Goal: Task Accomplishment & Management: Use online tool/utility

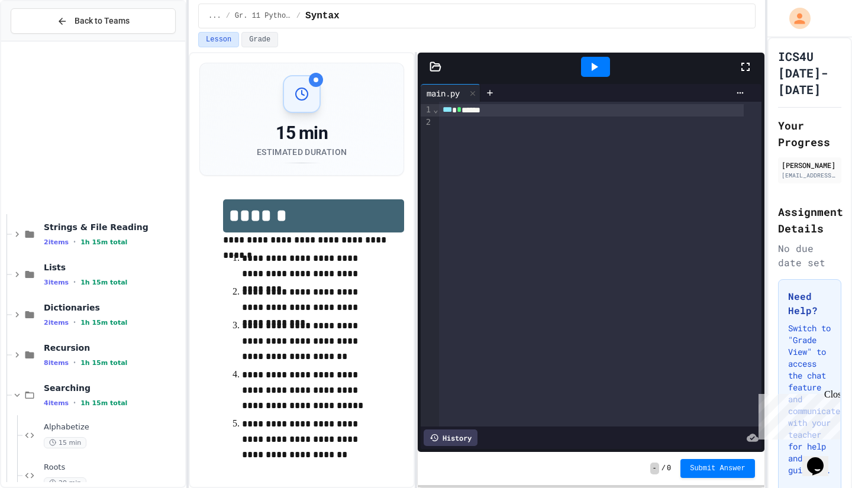
scroll to position [342, 0]
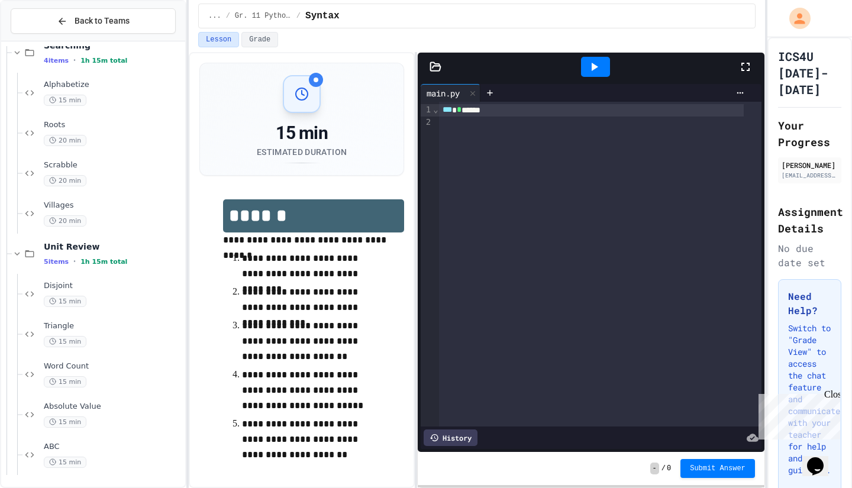
click at [111, 292] on div "Disjoint 15 min" at bounding box center [113, 294] width 139 height 26
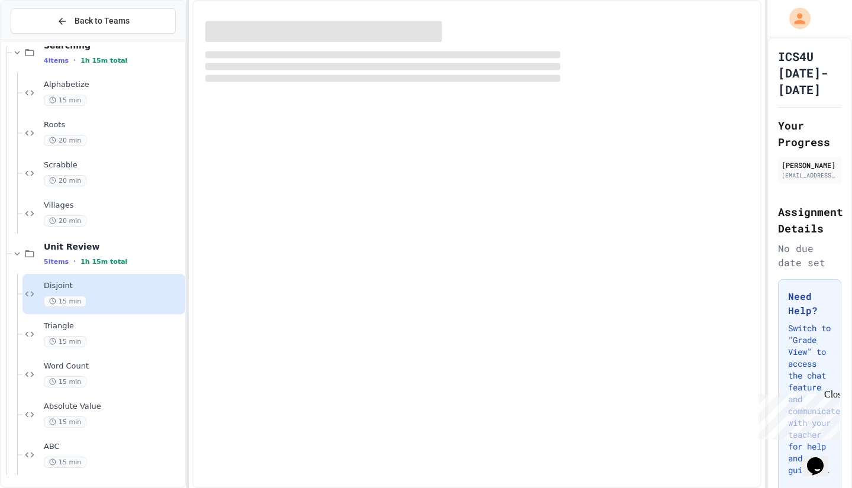
scroll to position [328, 0]
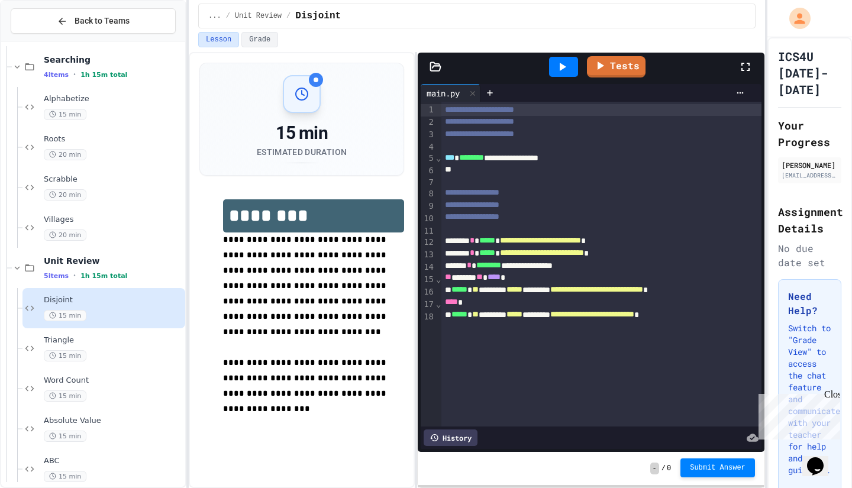
click at [729, 469] on span "Submit Answer" at bounding box center [718, 467] width 56 height 9
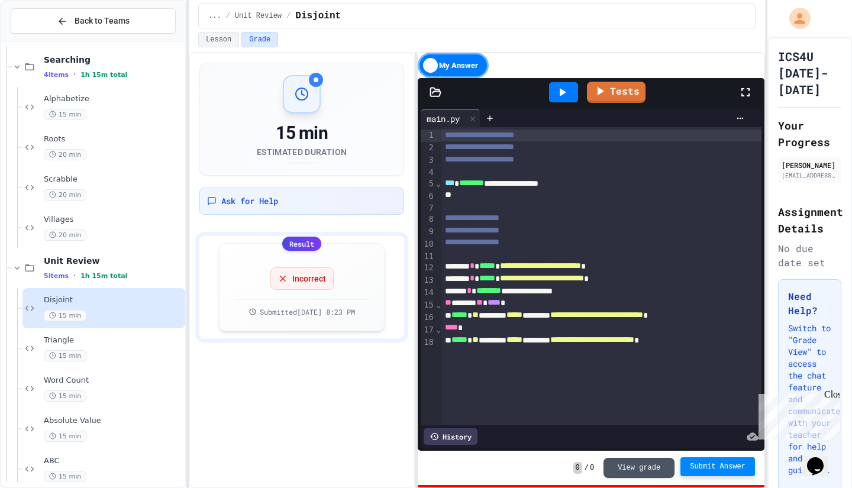
click at [452, 62] on div "My Answer" at bounding box center [453, 65] width 71 height 25
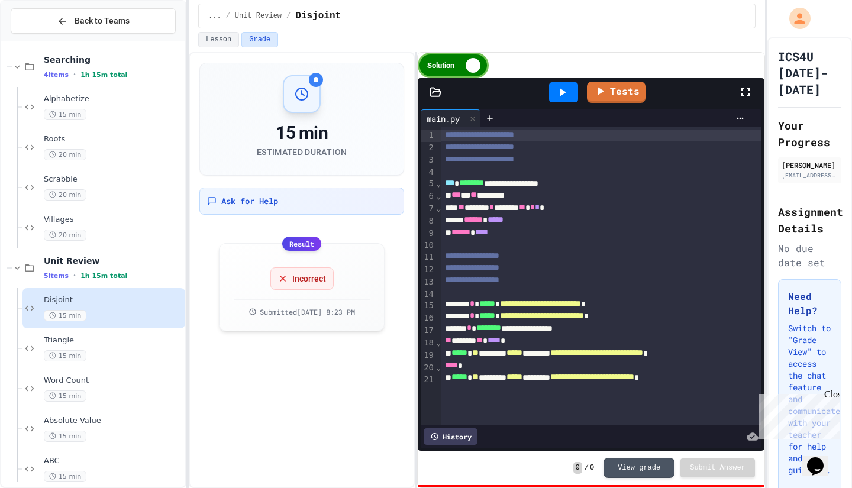
click at [541, 236] on div "****** ****" at bounding box center [592, 232] width 303 height 12
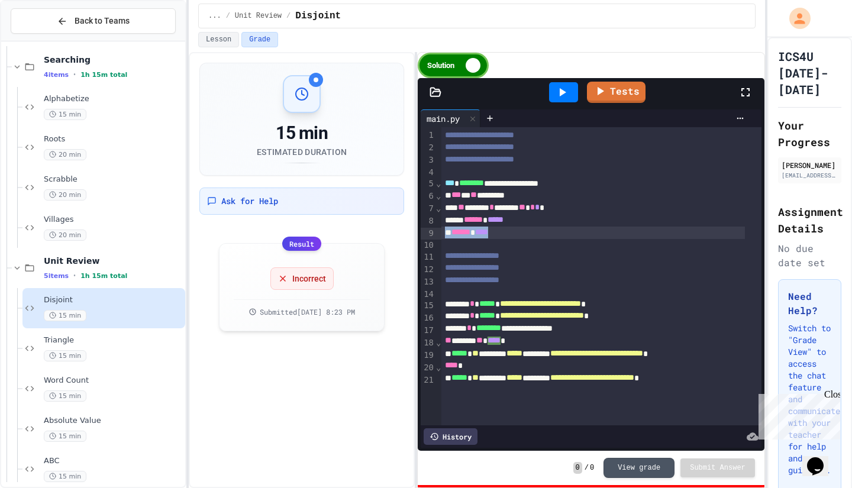
click at [541, 236] on div "****** ****" at bounding box center [592, 232] width 303 height 12
click at [525, 211] on span "**" at bounding box center [522, 207] width 7 height 8
click at [103, 344] on span "Triangle" at bounding box center [113, 340] width 139 height 10
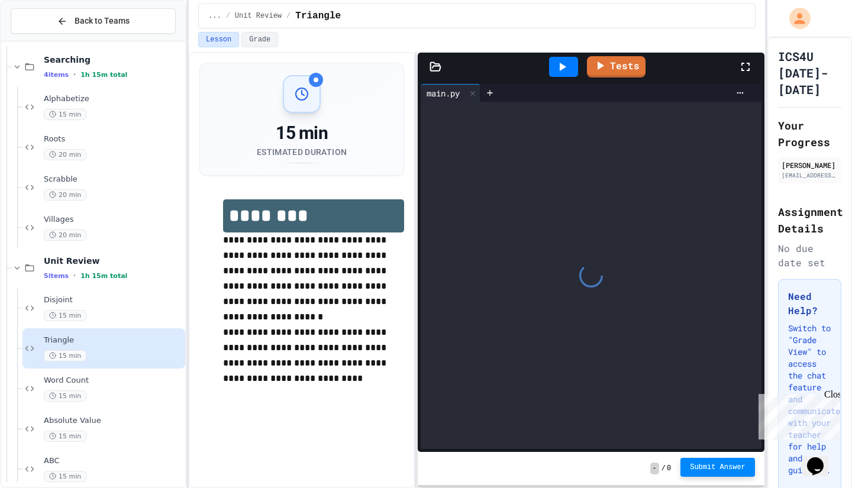
click at [709, 466] on span "Submit Answer" at bounding box center [718, 466] width 56 height 9
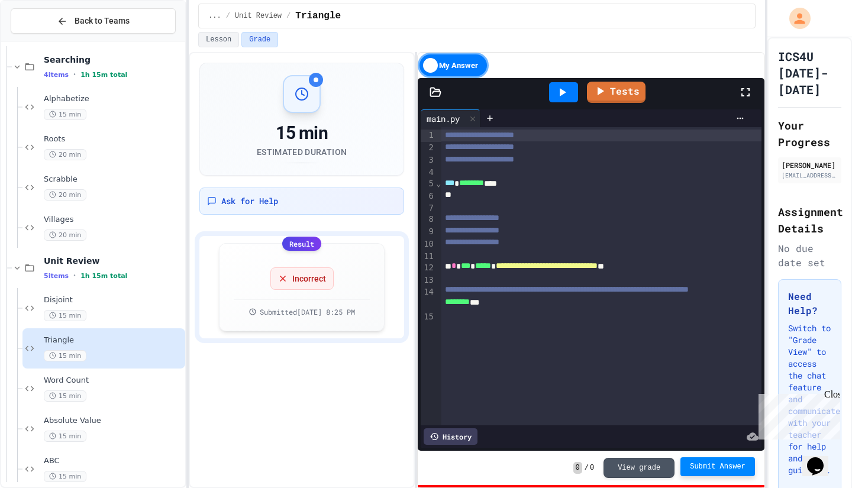
click at [434, 65] on div "My Answer" at bounding box center [453, 65] width 71 height 25
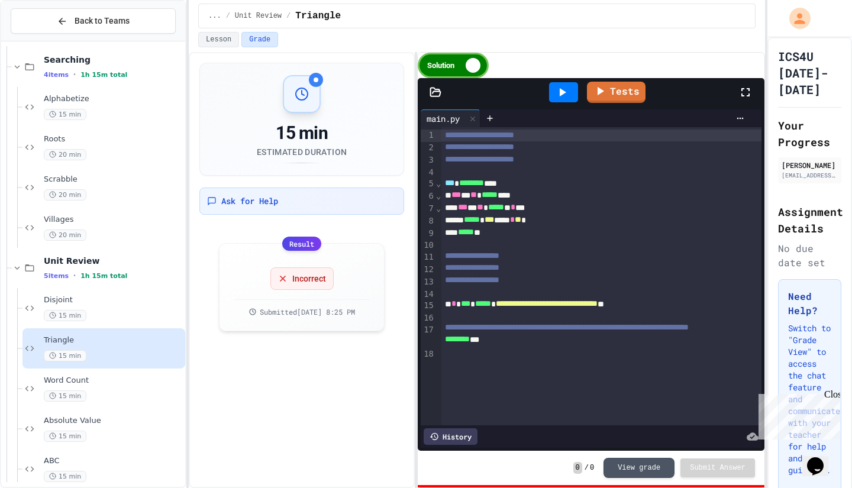
click at [122, 381] on span "Word Count" at bounding box center [113, 381] width 139 height 10
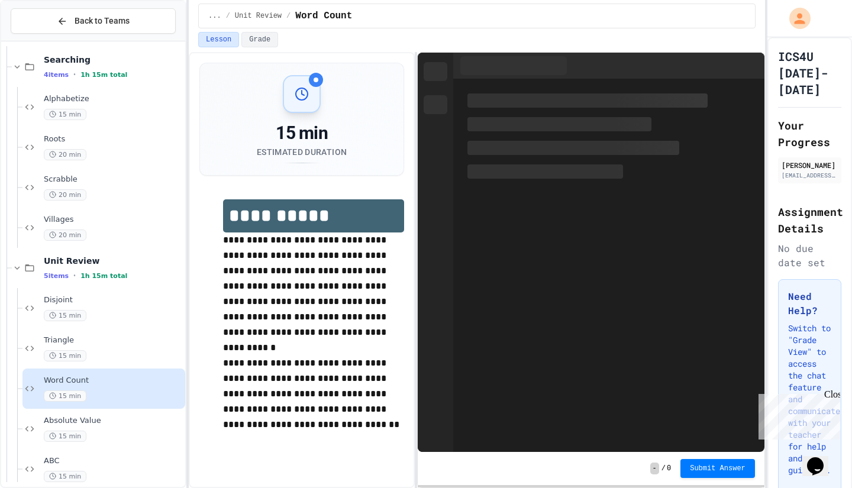
scroll to position [342, 0]
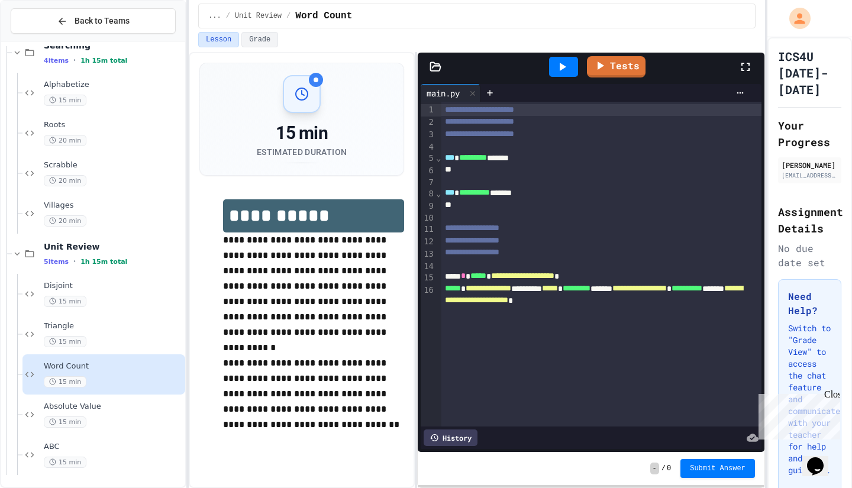
click at [719, 477] on button "Submit Answer" at bounding box center [717, 468] width 75 height 19
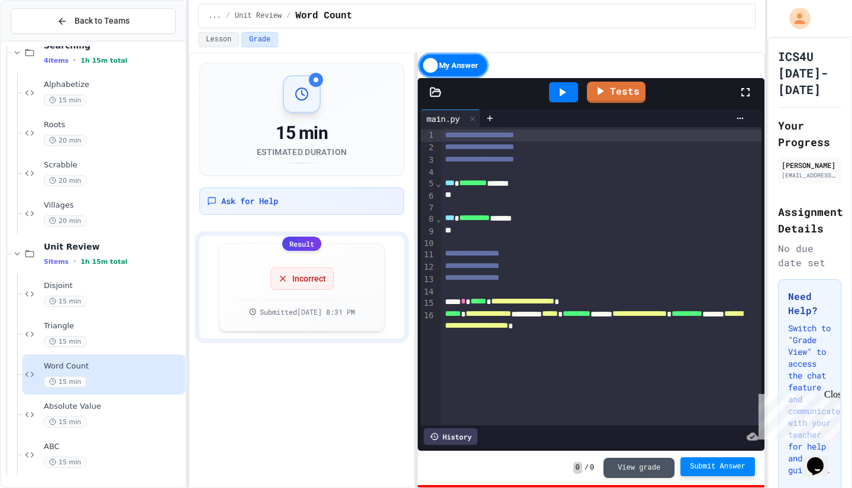
click at [455, 67] on div "My Answer" at bounding box center [453, 65] width 71 height 25
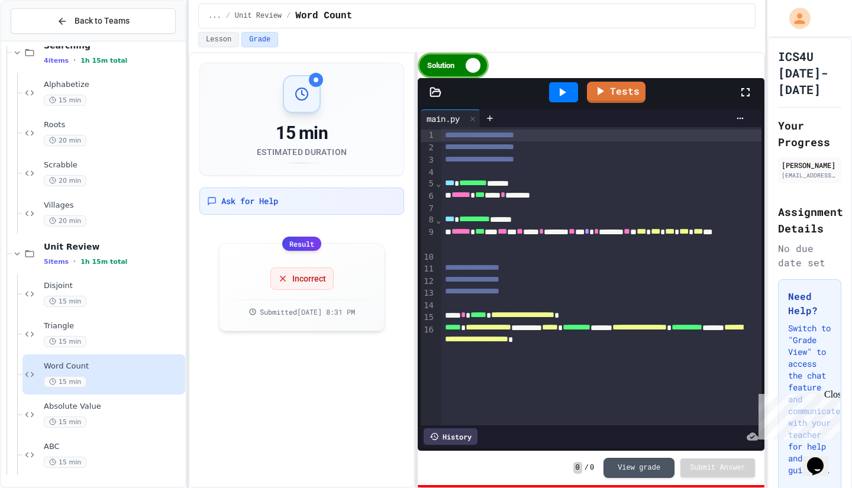
click at [458, 66] on div "Solution" at bounding box center [453, 65] width 71 height 25
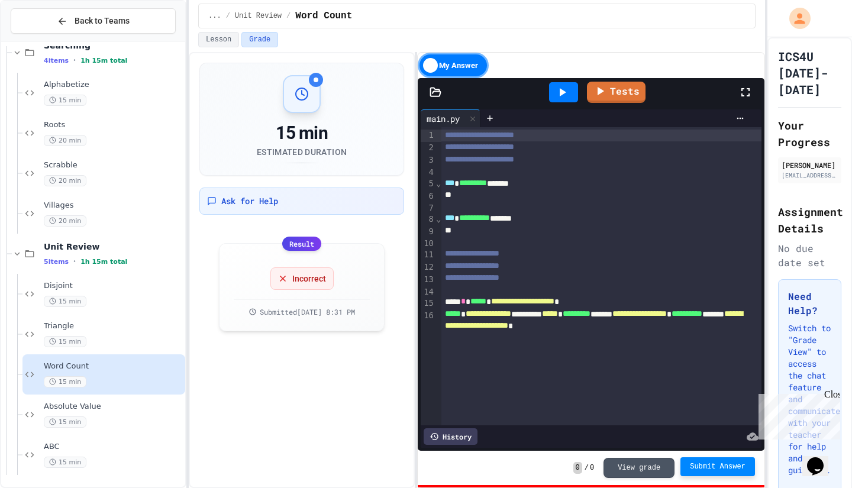
click at [458, 66] on div "My Answer" at bounding box center [453, 65] width 71 height 25
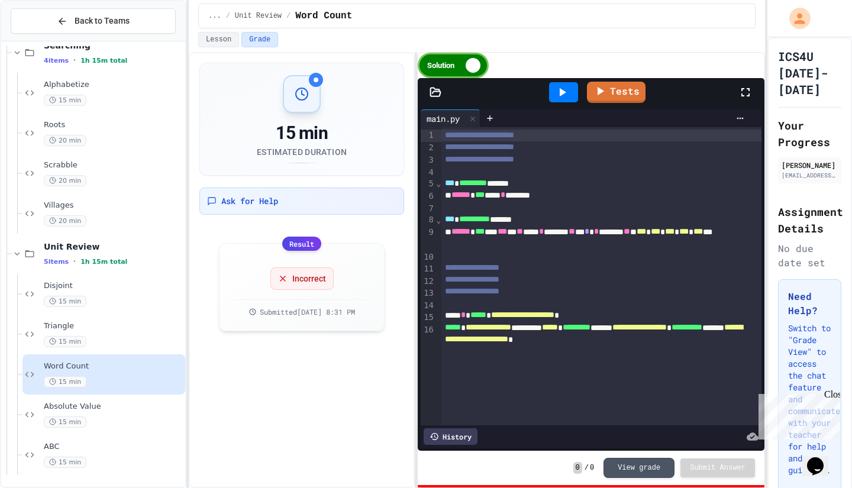
click at [108, 416] on div "15 min" at bounding box center [113, 421] width 139 height 11
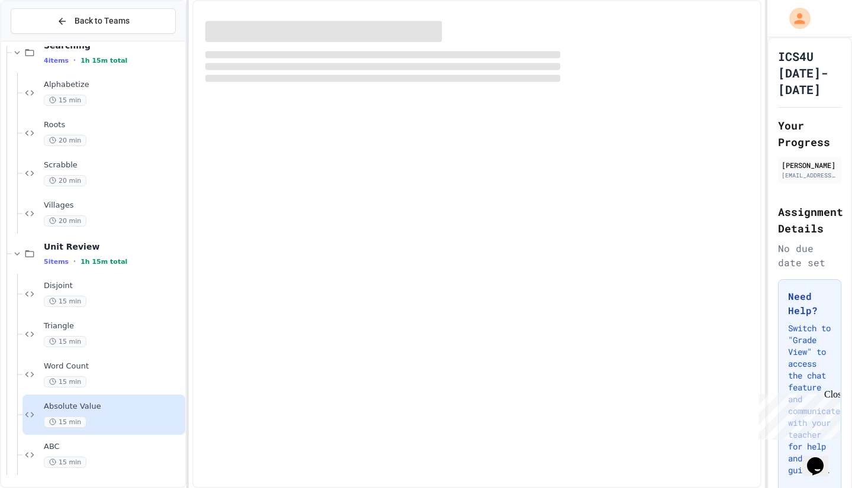
scroll to position [328, 0]
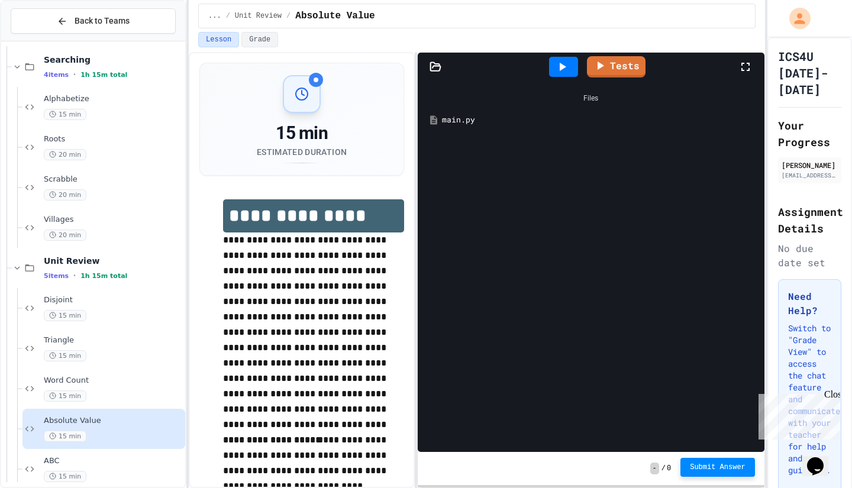
click at [713, 467] on span "Submit Answer" at bounding box center [718, 466] width 56 height 9
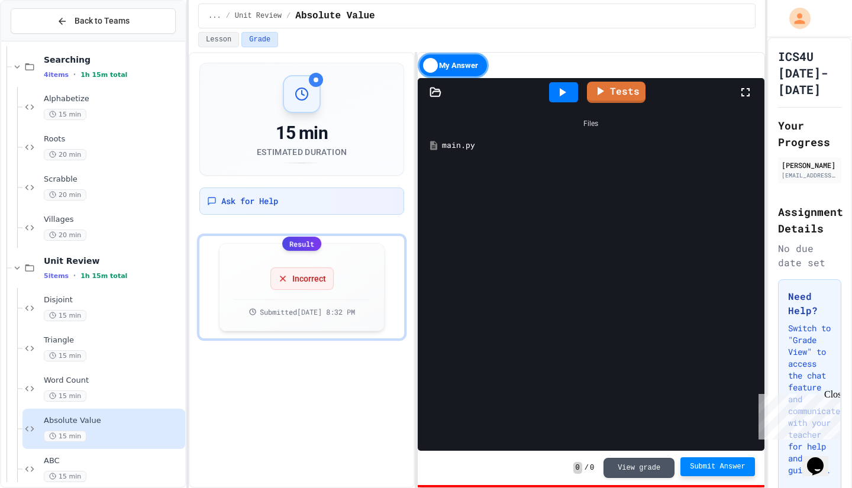
click at [446, 64] on div "My Answer" at bounding box center [453, 65] width 71 height 25
